Goal: Task Accomplishment & Management: Use online tool/utility

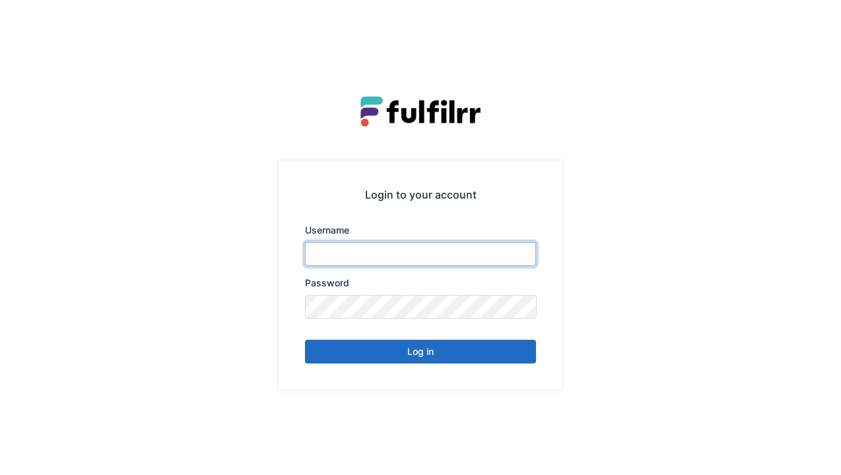
type input "******"
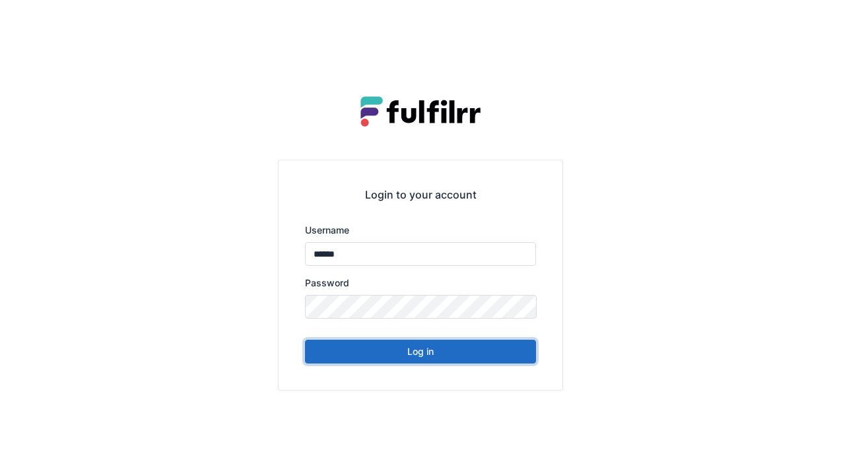
click at [428, 356] on button "Log in" at bounding box center [420, 352] width 231 height 24
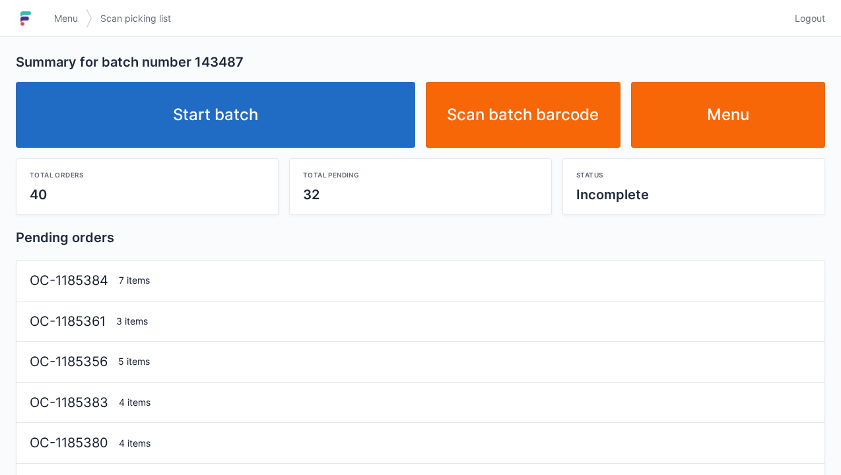
click at [232, 123] on link "Start batch" at bounding box center [215, 115] width 399 height 66
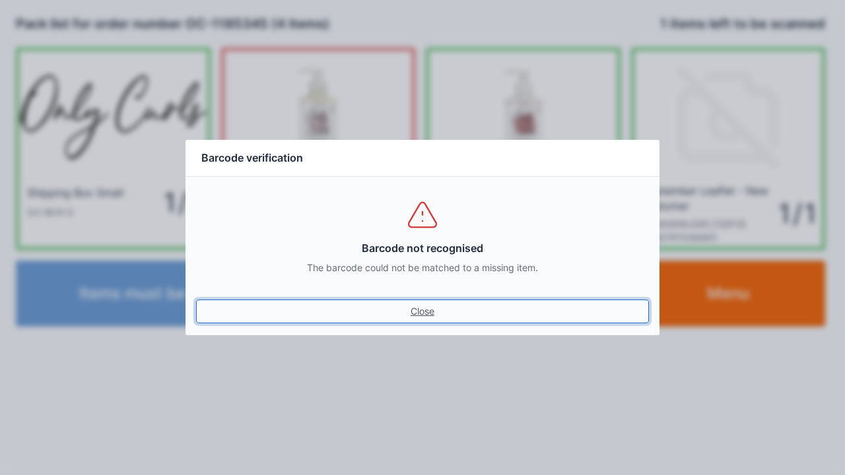
click at [423, 306] on link "Close" at bounding box center [422, 312] width 453 height 24
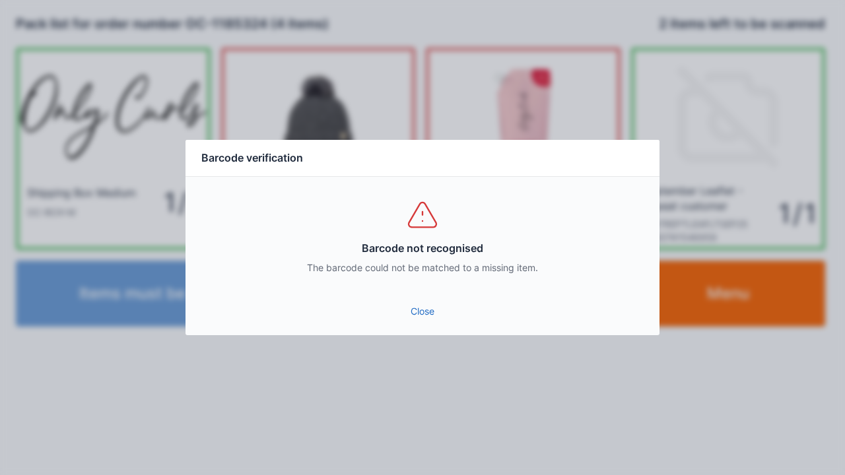
click at [433, 334] on div "Close" at bounding box center [422, 316] width 474 height 40
click at [413, 321] on link "Close" at bounding box center [422, 312] width 453 height 24
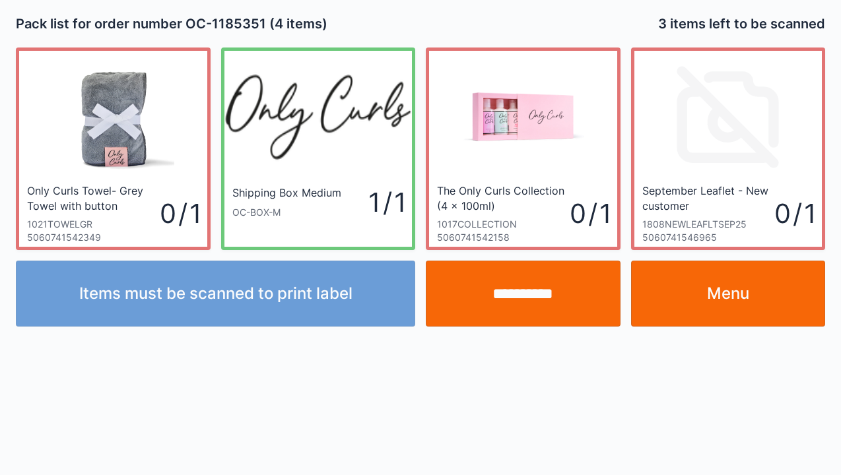
click at [740, 300] on link "Menu" at bounding box center [728, 294] width 195 height 66
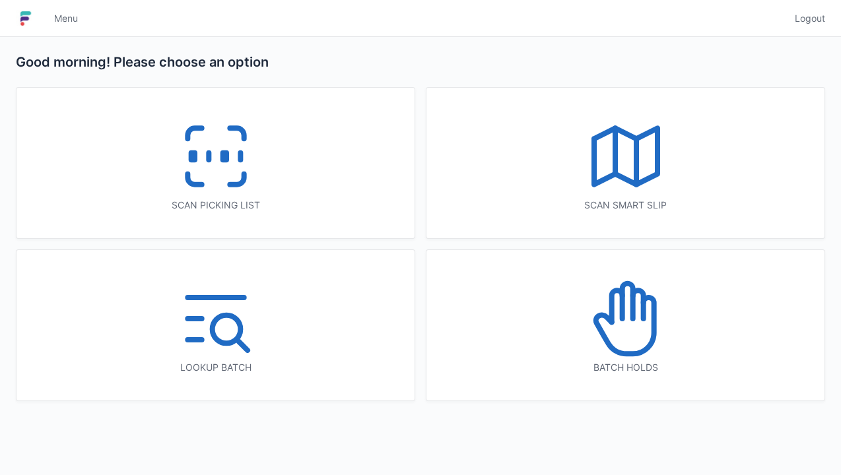
click at [218, 176] on icon at bounding box center [216, 156] width 84 height 84
